Goal: Book appointment/travel/reservation

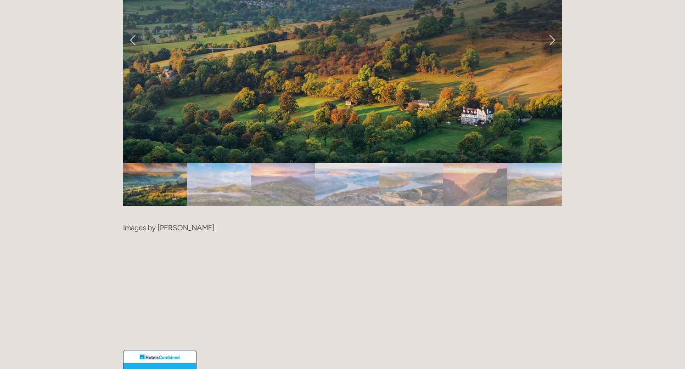
scroll to position [1981, 0]
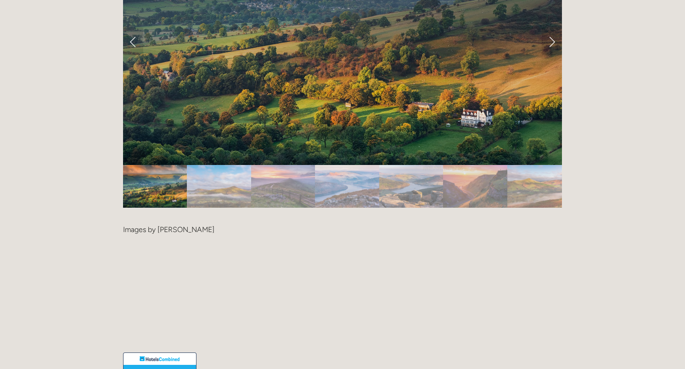
click at [239, 165] on img "Slide 2" at bounding box center [219, 186] width 64 height 43
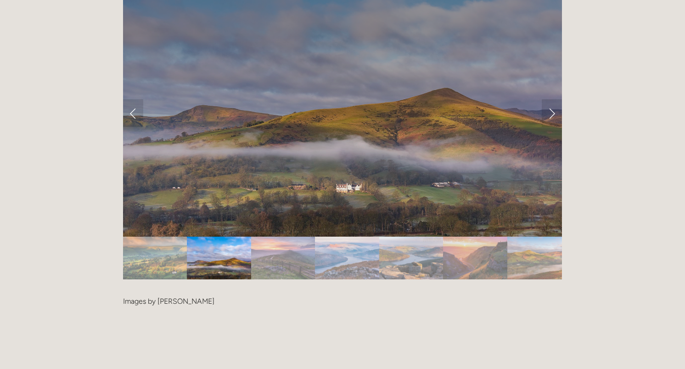
scroll to position [1892, 0]
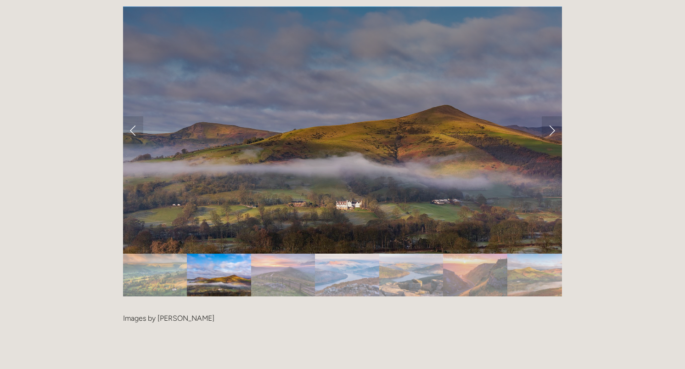
click at [283, 254] on img "Slide 3" at bounding box center [283, 275] width 64 height 43
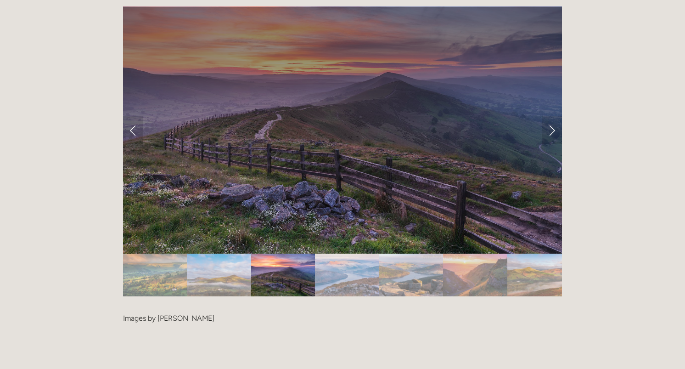
click at [339, 254] on img "Slide 4" at bounding box center [347, 275] width 64 height 43
click at [391, 254] on img "Slide 5" at bounding box center [411, 275] width 64 height 43
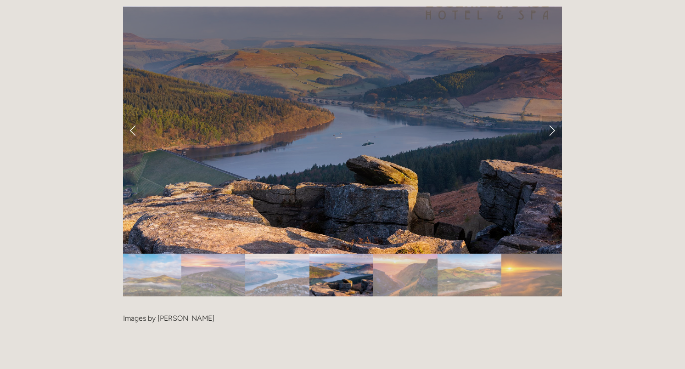
click at [408, 254] on img "Slide 6" at bounding box center [406, 275] width 64 height 43
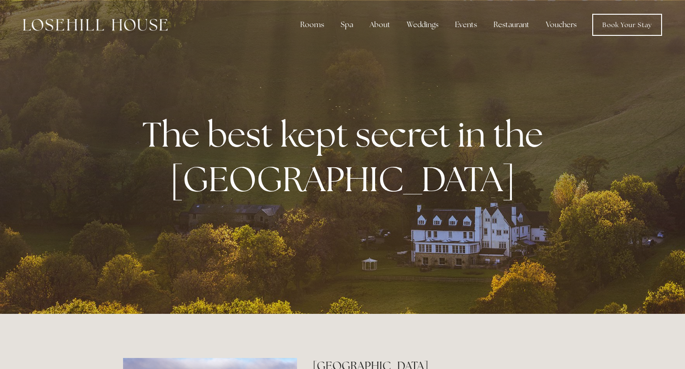
scroll to position [0, 0]
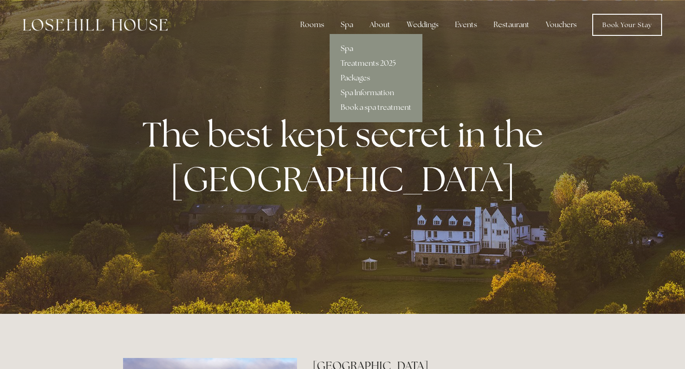
click at [350, 48] on link "Spa" at bounding box center [376, 48] width 93 height 15
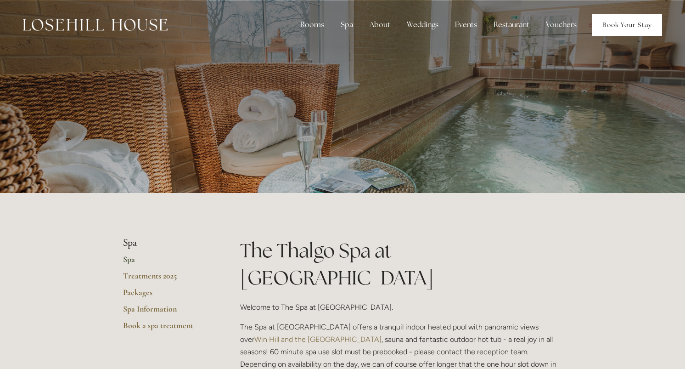
click at [615, 22] on link "Book Your Stay" at bounding box center [628, 25] width 70 height 22
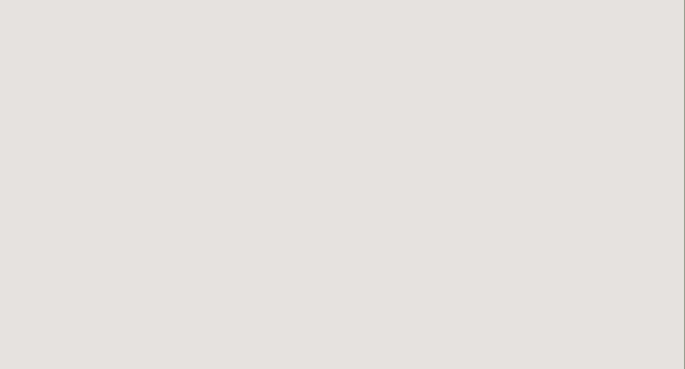
scroll to position [1749, 1]
